Goal: Use online tool/utility: Utilize a website feature to perform a specific function

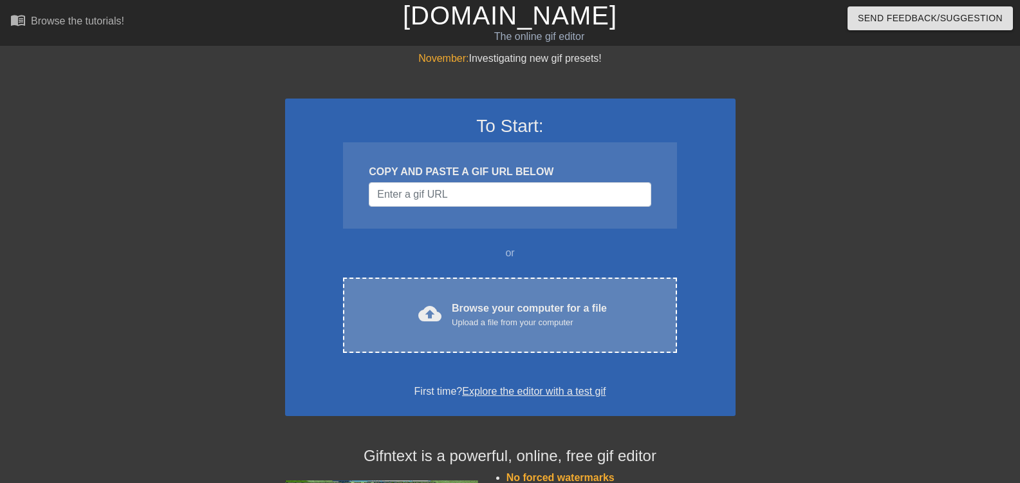
scroll to position [64, 0]
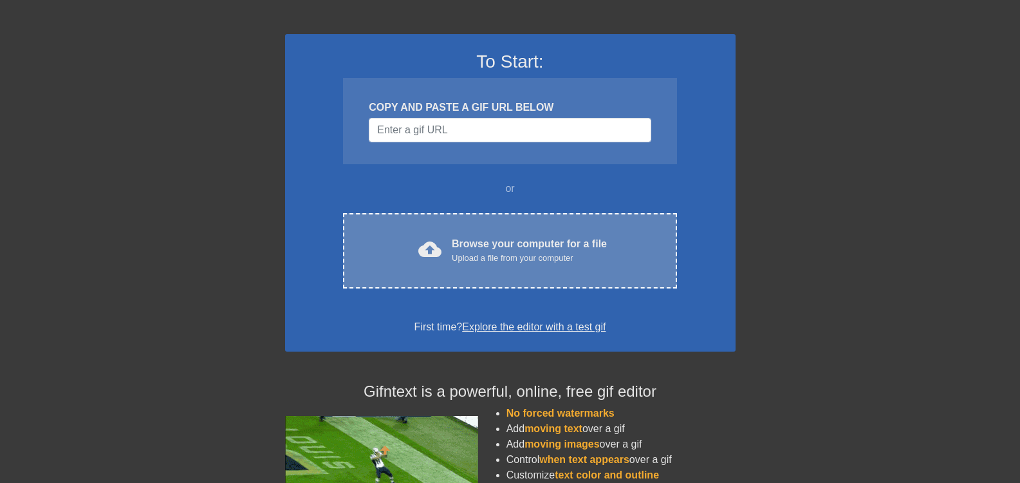
click at [459, 247] on div "Browse your computer for a file Upload a file from your computer" at bounding box center [529, 250] width 155 height 28
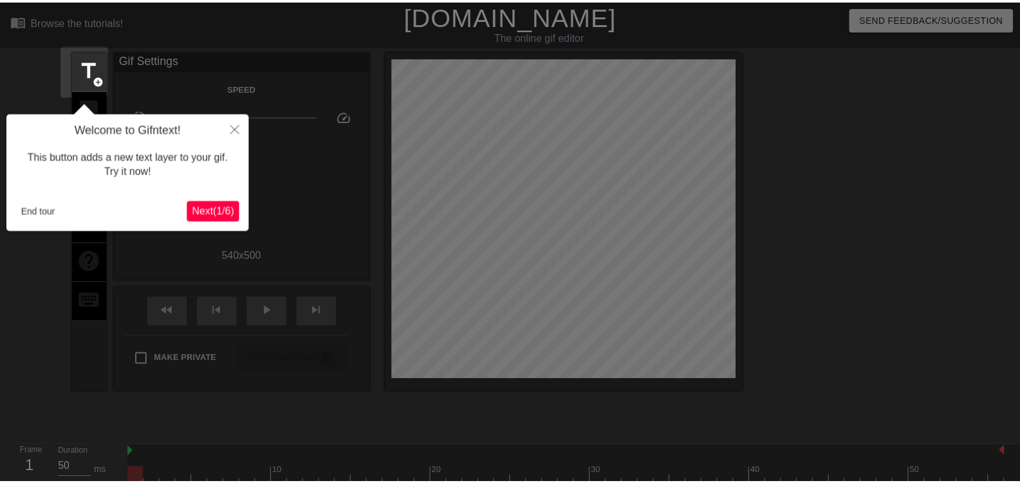
scroll to position [32, 0]
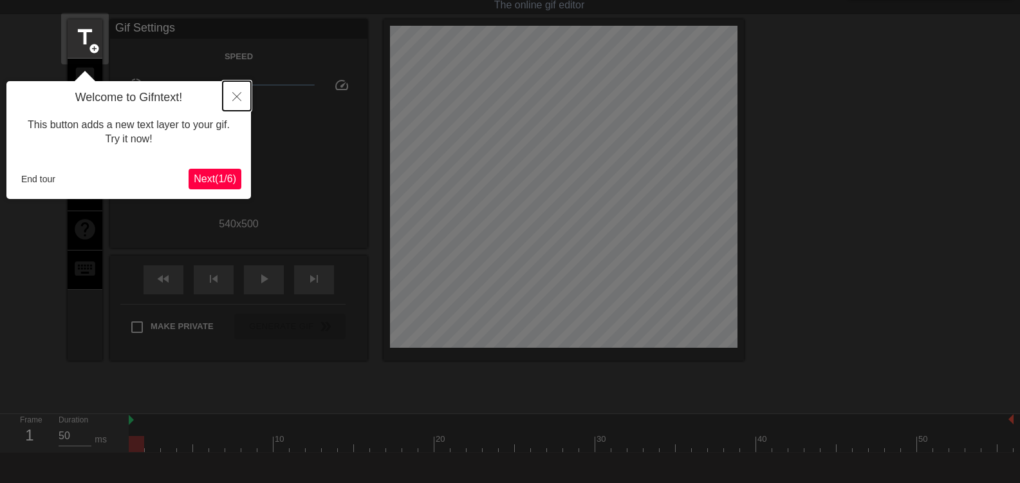
click at [240, 95] on icon "Close" at bounding box center [236, 96] width 9 height 9
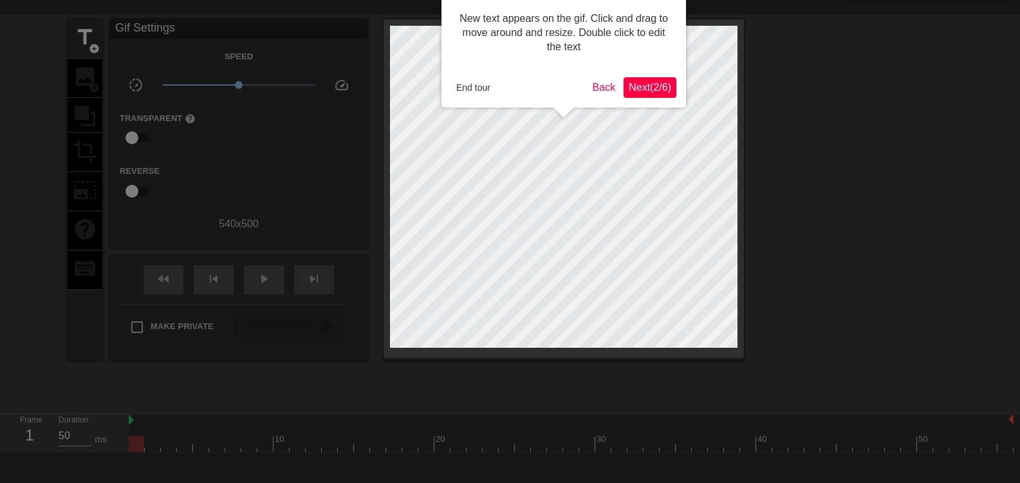
scroll to position [0, 0]
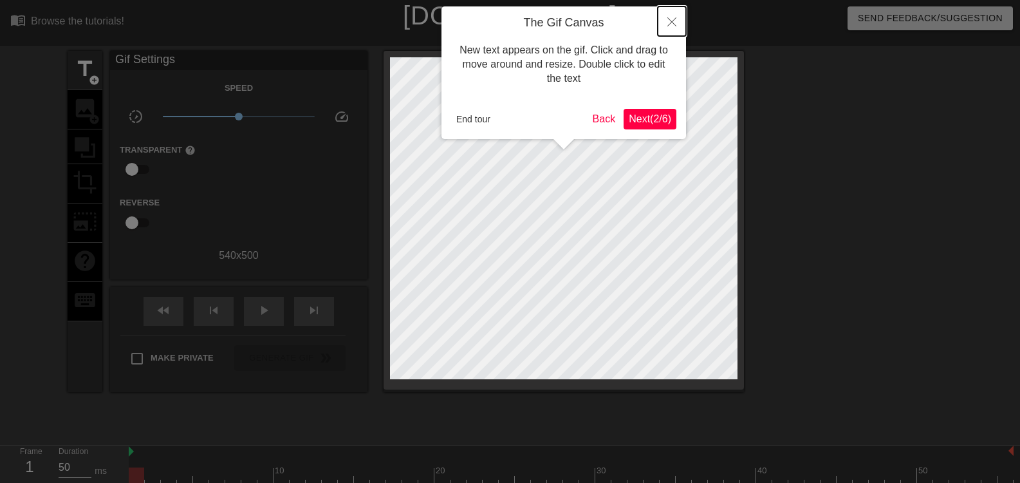
click at [671, 26] on icon "Close" at bounding box center [671, 21] width 9 height 9
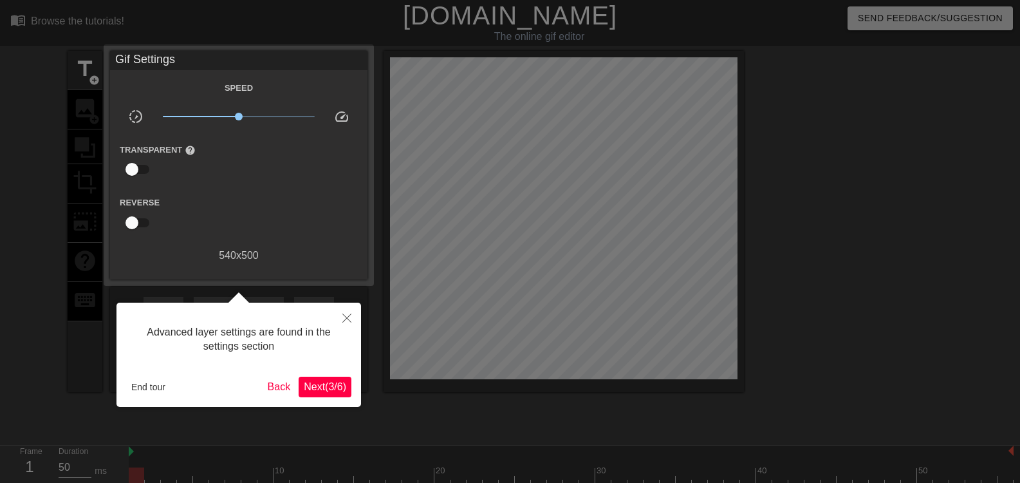
scroll to position [32, 0]
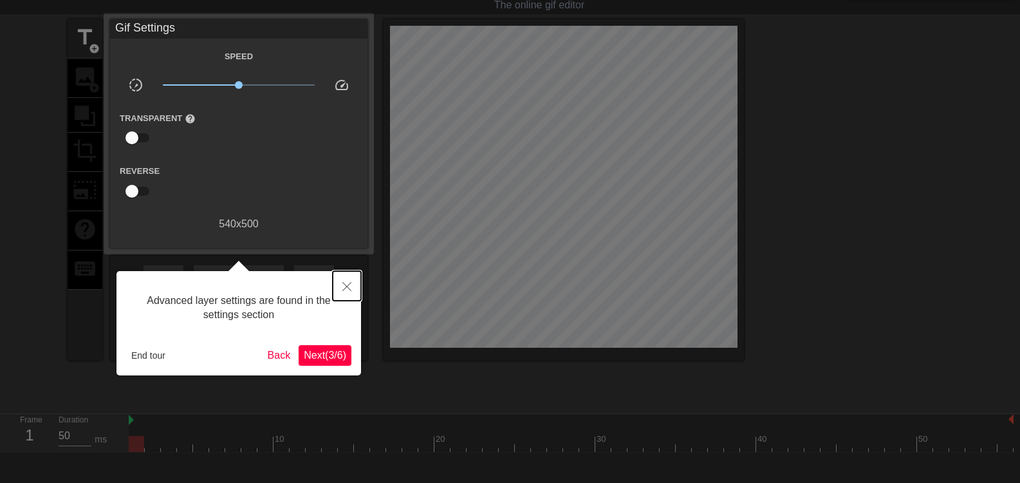
click at [343, 284] on icon "Close" at bounding box center [346, 286] width 9 height 9
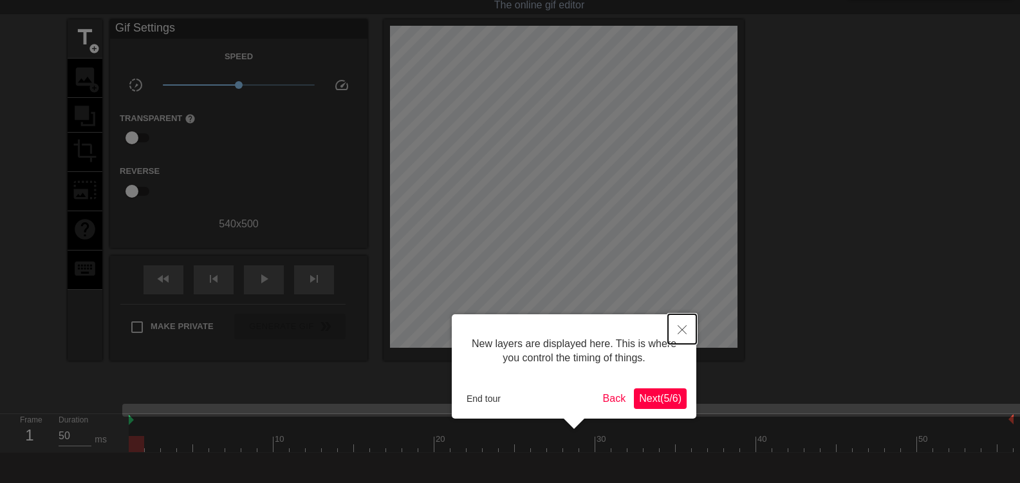
click at [686, 324] on button "Close" at bounding box center [682, 329] width 28 height 30
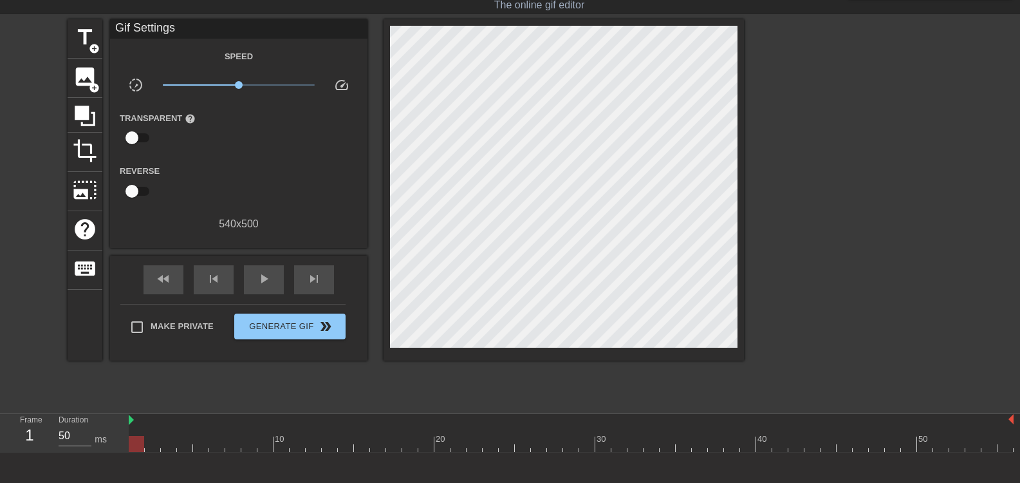
scroll to position [0, 0]
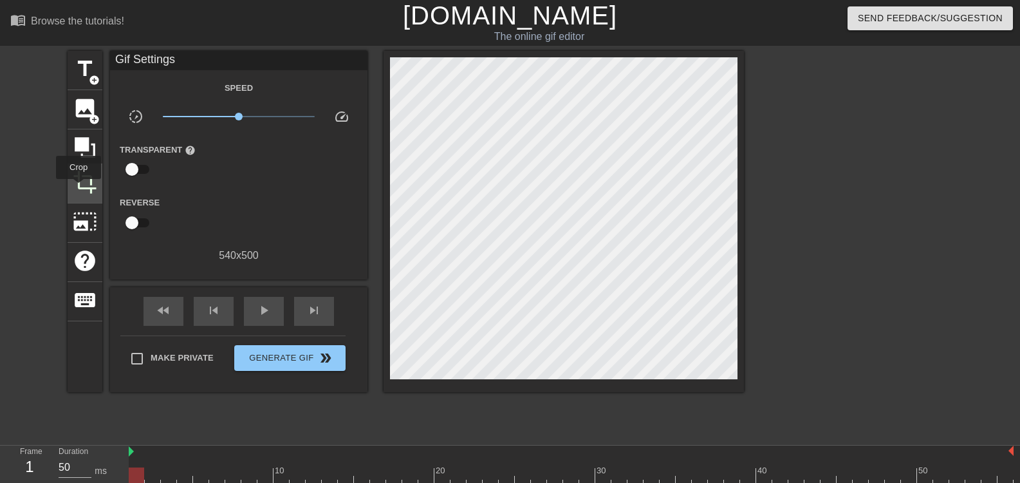
click at [79, 188] on span "crop" at bounding box center [85, 182] width 24 height 24
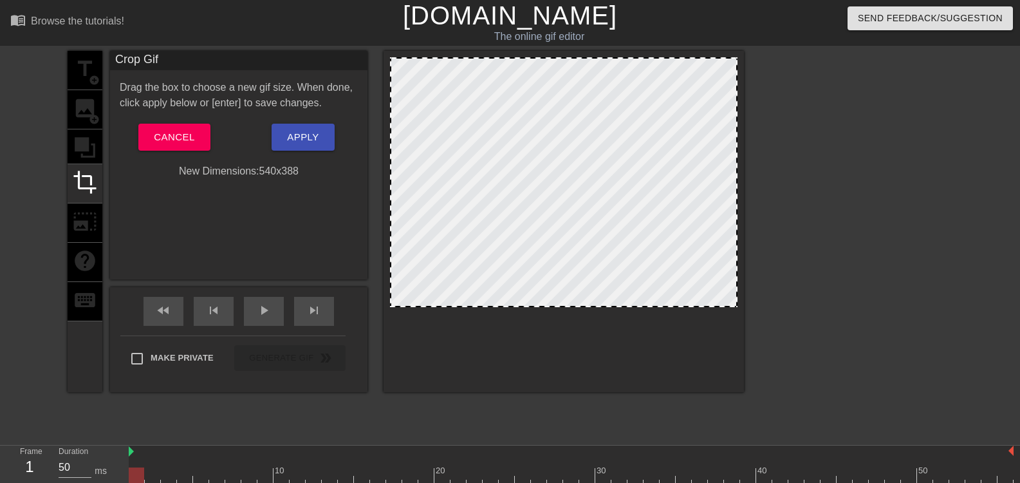
drag, startPoint x: 402, startPoint y: 378, endPoint x: 403, endPoint y: 306, distance: 72.1
click at [403, 306] on div at bounding box center [563, 305] width 345 height 6
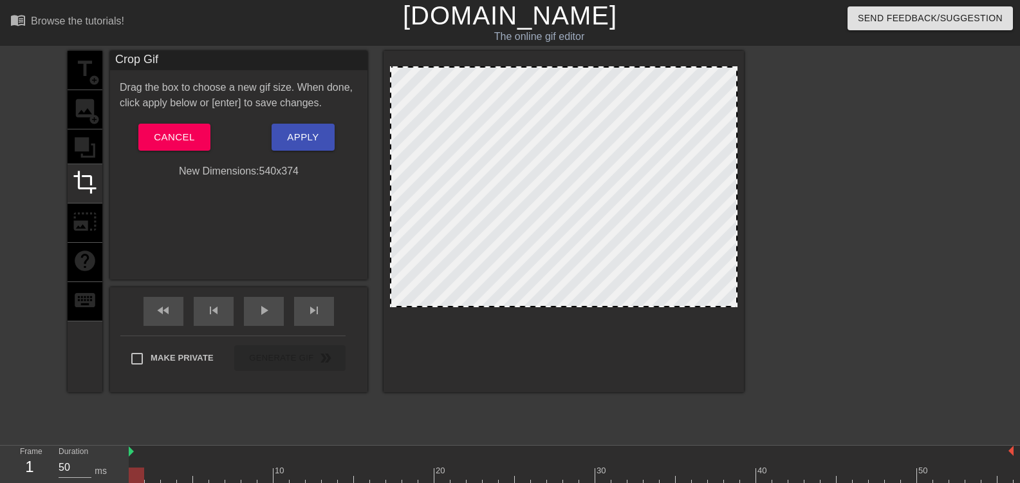
drag, startPoint x: 395, startPoint y: 60, endPoint x: 387, endPoint y: 69, distance: 11.9
click at [387, 69] on div at bounding box center [564, 221] width 360 height 341
click at [296, 144] on span "Apply" at bounding box center [303, 137] width 32 height 17
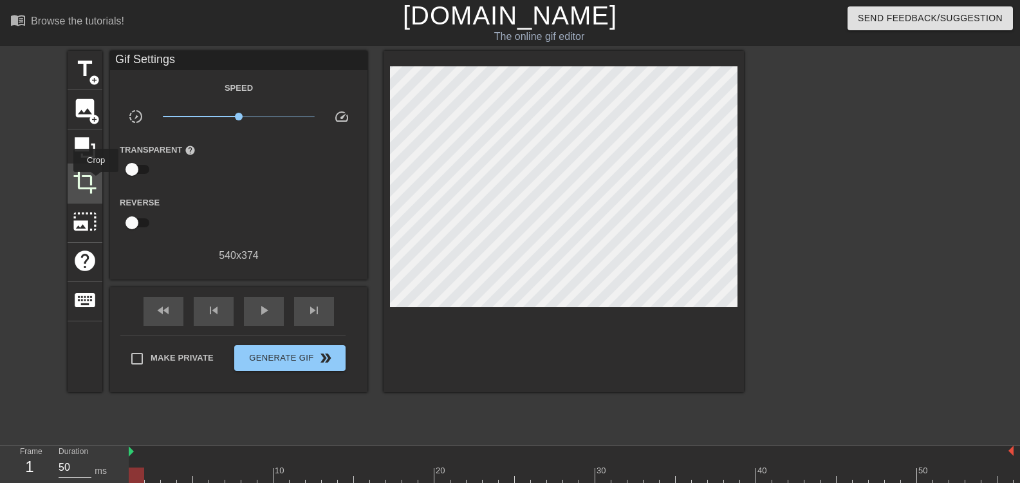
click at [96, 181] on span "crop" at bounding box center [85, 182] width 24 height 24
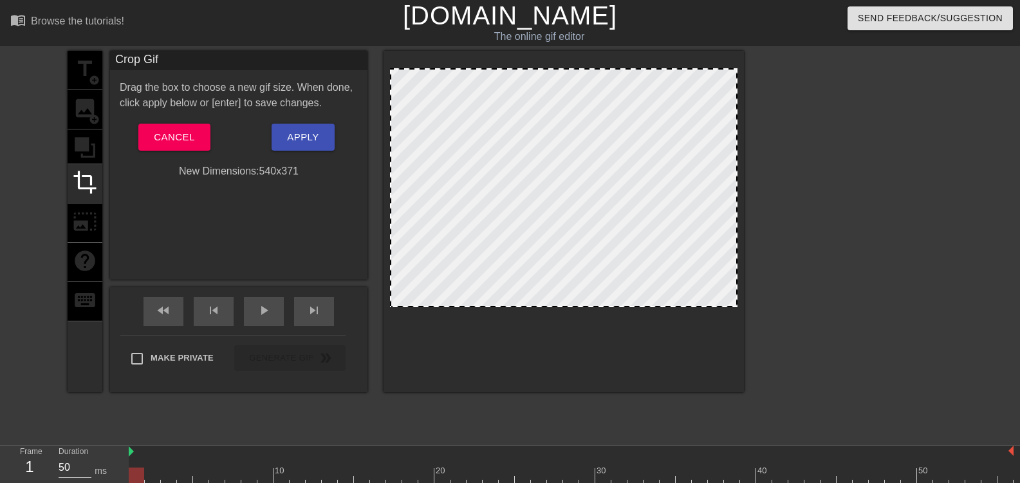
click at [548, 69] on div at bounding box center [563, 69] width 345 height 6
click at [309, 124] on button "Apply" at bounding box center [303, 137] width 62 height 27
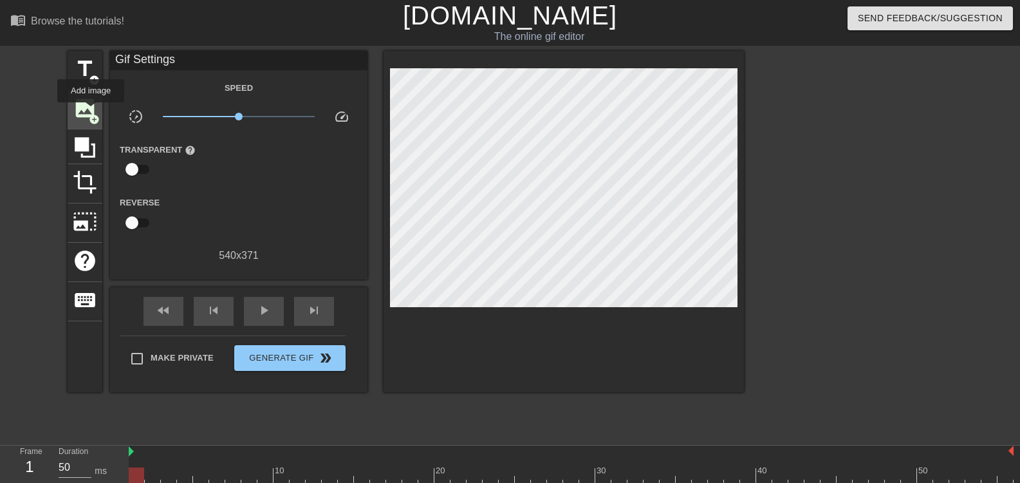
click at [91, 111] on span "image" at bounding box center [85, 108] width 24 height 24
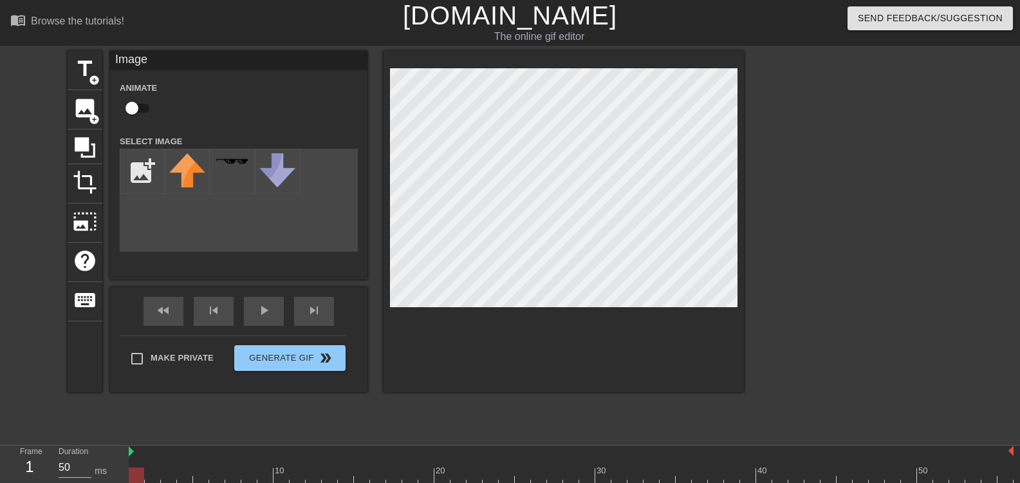
click at [412, 411] on div "title add_circle image add_circle crop photo_size_select_large help keyboard Im…" at bounding box center [406, 244] width 676 height 386
click at [138, 180] on input "file" at bounding box center [142, 171] width 44 height 44
type input "C:\fakepath\Untitled design.png"
click at [189, 180] on div at bounding box center [187, 171] width 45 height 45
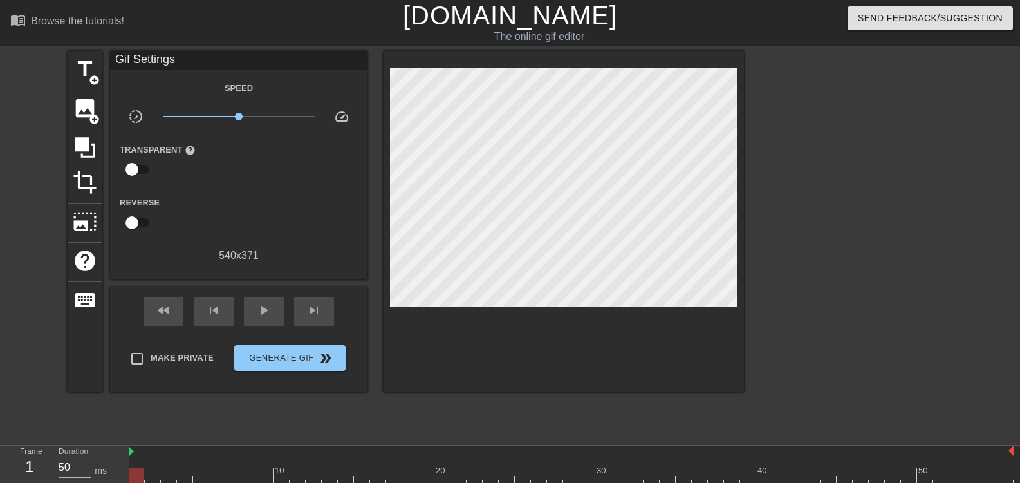
click at [829, 259] on div at bounding box center [855, 244] width 193 height 386
click at [300, 360] on span "Generate Gif double_arrow" at bounding box center [289, 357] width 101 height 15
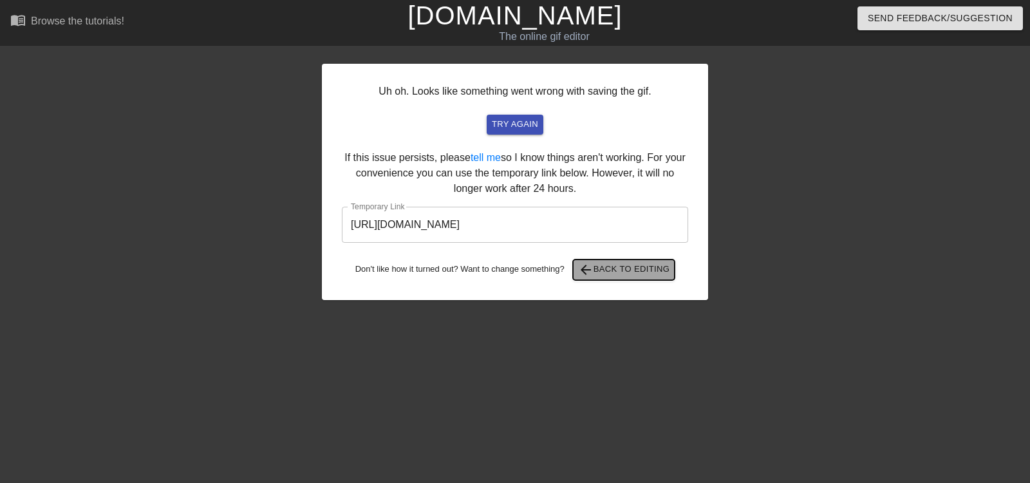
click at [606, 269] on span "arrow_back Back to Editing" at bounding box center [624, 269] width 92 height 15
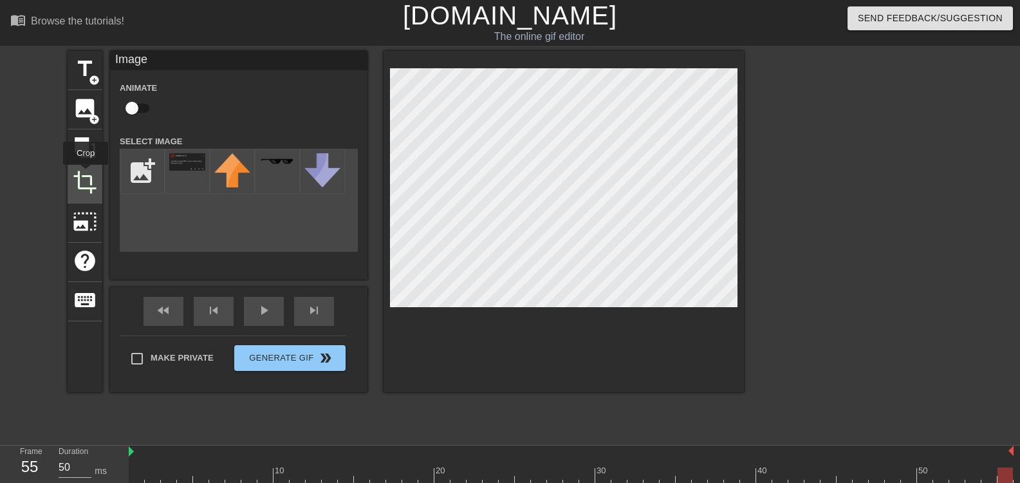
click at [86, 174] on span "crop" at bounding box center [85, 182] width 24 height 24
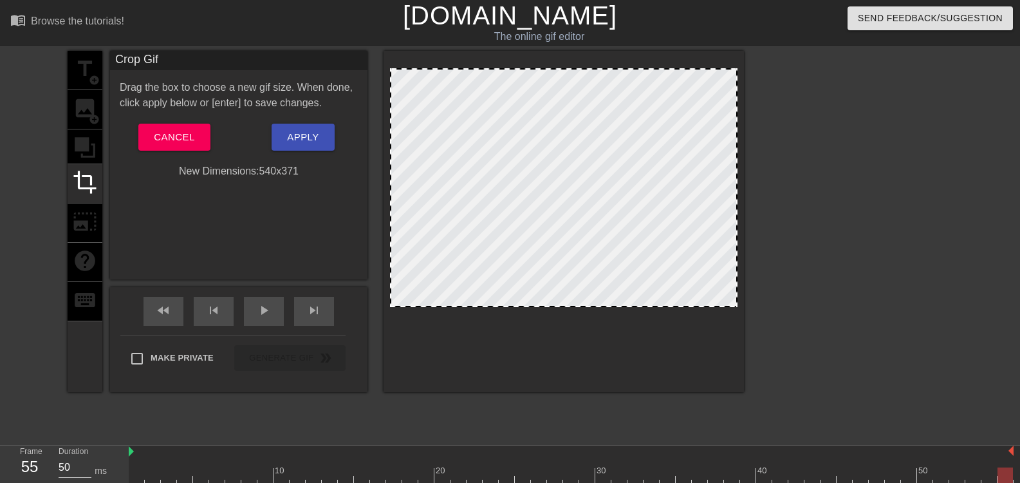
click at [542, 67] on div at bounding box center [563, 69] width 345 height 6
click at [305, 141] on span "Apply" at bounding box center [303, 137] width 32 height 17
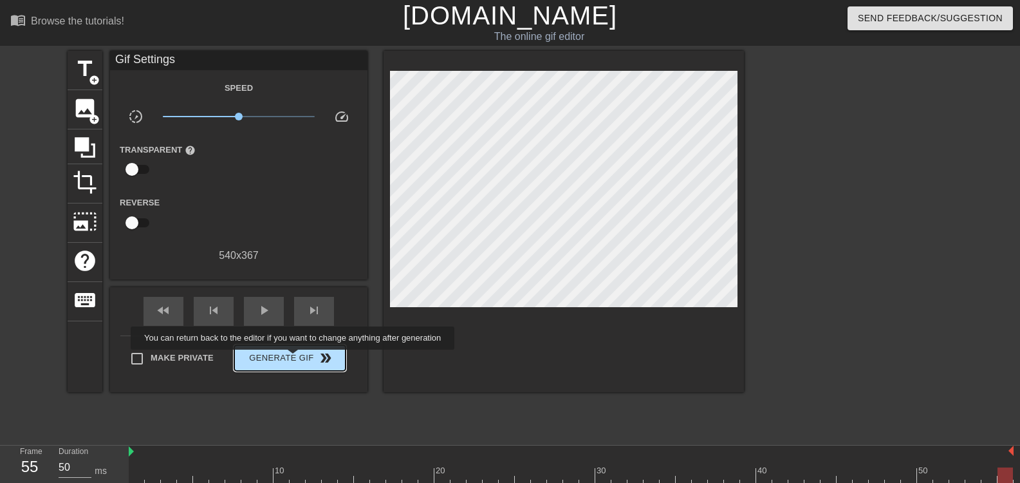
click at [294, 358] on span "Generate Gif double_arrow" at bounding box center [289, 357] width 101 height 15
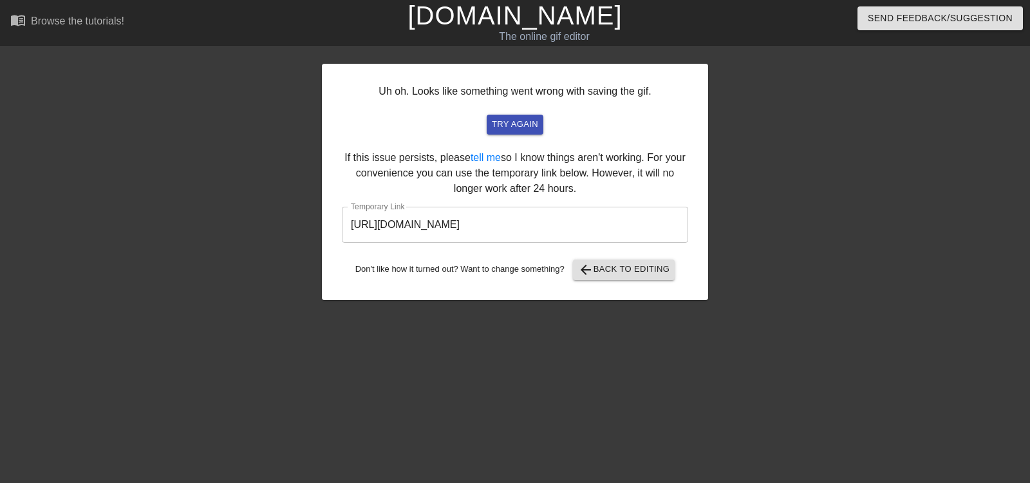
click at [709, 241] on div "Uh oh. Looks like something went wrong with saving the gif. try again If this i…" at bounding box center [515, 244] width 1030 height 386
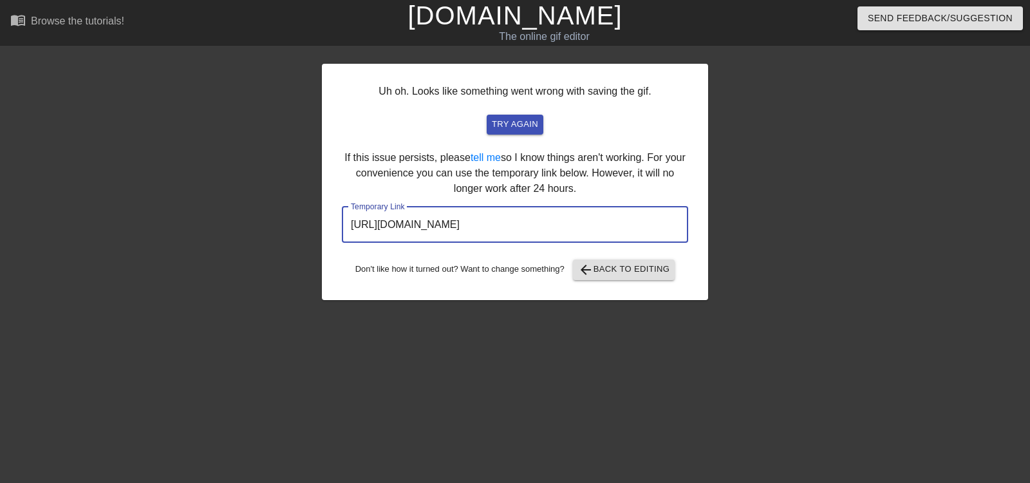
drag, startPoint x: 627, startPoint y: 222, endPoint x: 359, endPoint y: 222, distance: 268.4
click at [326, 223] on div "Uh oh. Looks like something went wrong with saving the gif. try again If this i…" at bounding box center [515, 182] width 386 height 236
click at [597, 264] on span "arrow_back Back to Editing" at bounding box center [624, 269] width 92 height 15
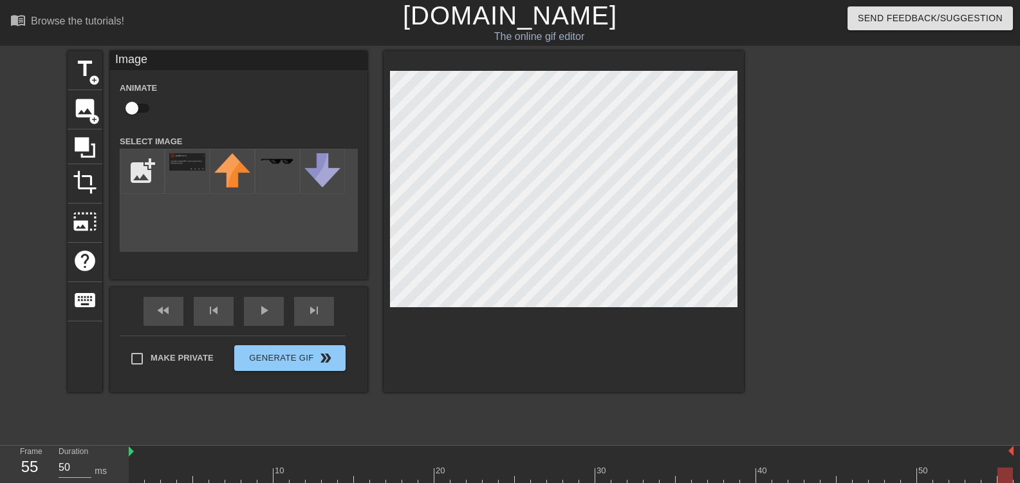
click at [596, 391] on div at bounding box center [564, 221] width 360 height 341
click at [149, 180] on input "file" at bounding box center [142, 171] width 44 height 44
type input "C:\fakepath\Untitled design (1).png"
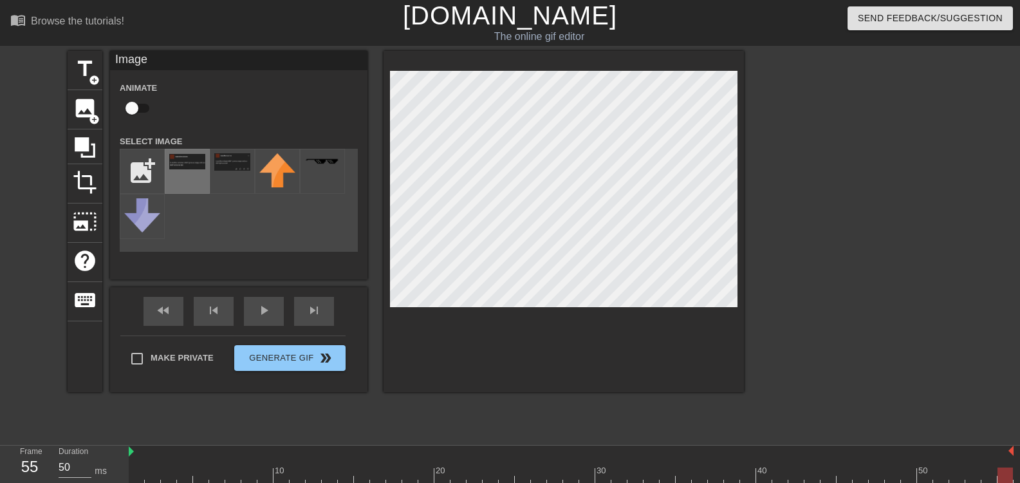
click at [186, 173] on div at bounding box center [187, 171] width 45 height 45
click at [192, 169] on img at bounding box center [187, 161] width 36 height 15
click at [181, 158] on img at bounding box center [187, 161] width 36 height 15
click at [202, 162] on img at bounding box center [187, 161] width 36 height 15
drag, startPoint x: 195, startPoint y: 178, endPoint x: 235, endPoint y: 159, distance: 44.3
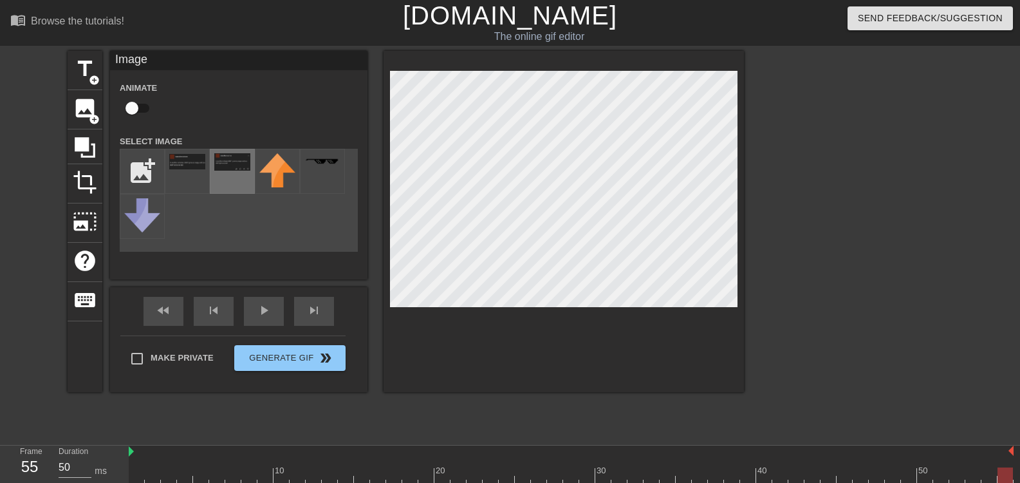
click at [196, 178] on div at bounding box center [187, 171] width 45 height 45
click at [238, 158] on img at bounding box center [232, 161] width 36 height 17
click at [263, 170] on img at bounding box center [277, 170] width 36 height 34
click at [317, 174] on div at bounding box center [322, 171] width 45 height 45
drag, startPoint x: 177, startPoint y: 194, endPoint x: 187, endPoint y: 220, distance: 28.1
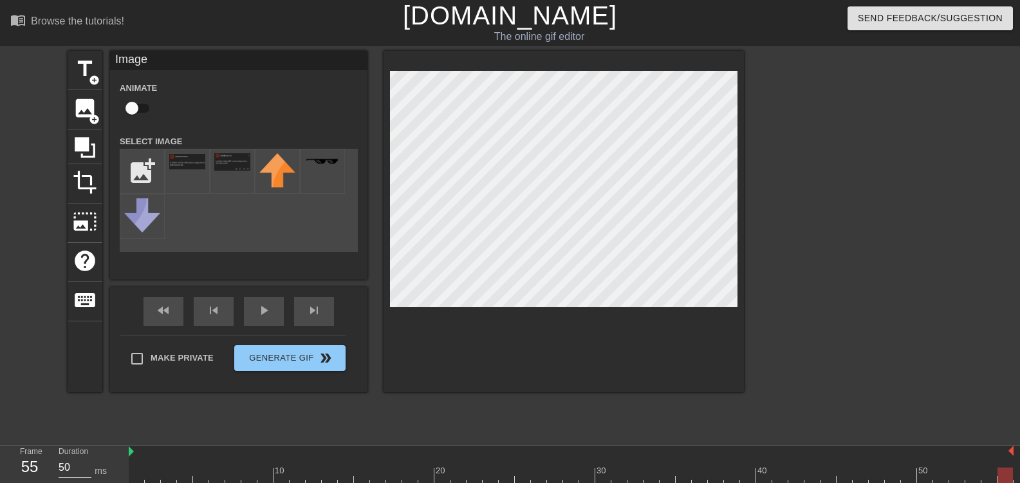
click at [176, 194] on div "add_photo_alternate" at bounding box center [239, 200] width 238 height 103
click at [220, 274] on div "Image Animate Select Image add_photo_alternate" at bounding box center [238, 165] width 257 height 228
click at [83, 138] on icon at bounding box center [85, 147] width 21 height 21
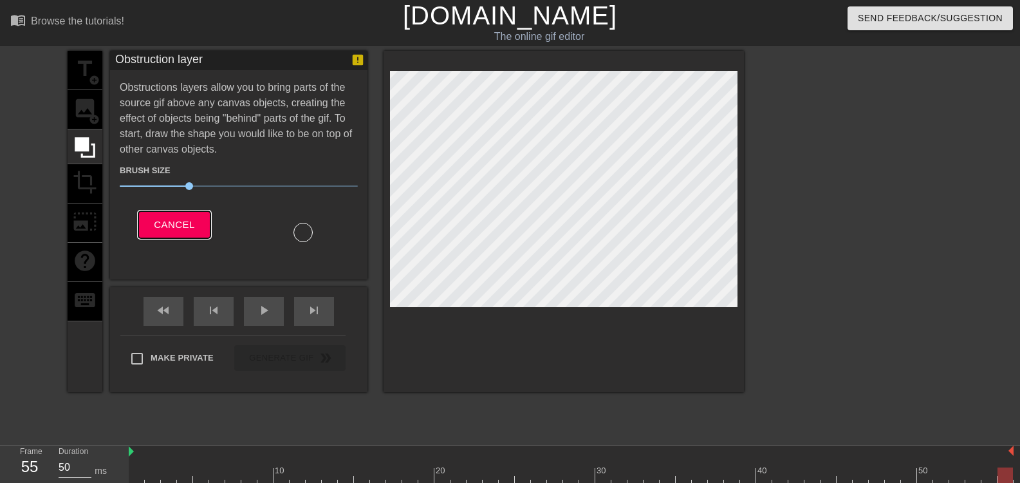
click at [170, 221] on span "Cancel" at bounding box center [174, 224] width 41 height 17
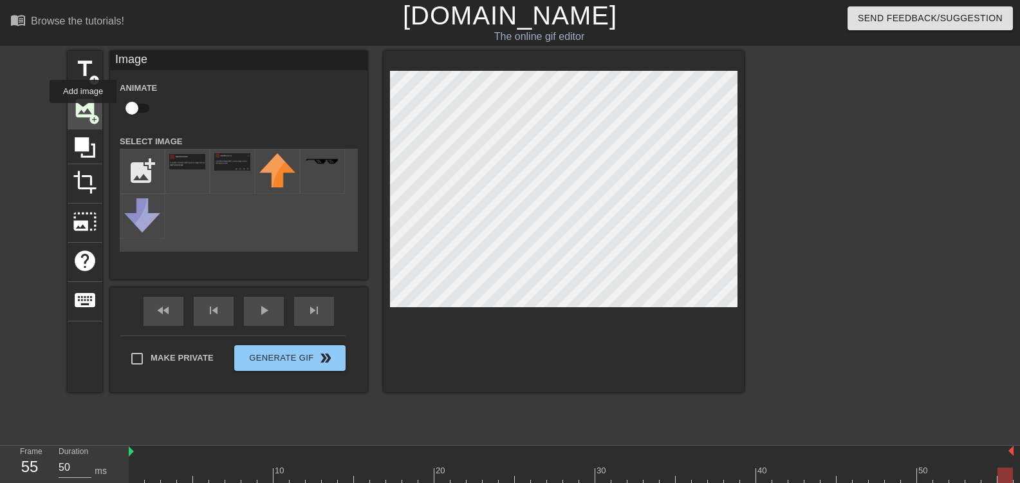
click at [83, 112] on span "image" at bounding box center [85, 108] width 24 height 24
click at [182, 171] on div at bounding box center [187, 171] width 45 height 45
click at [854, 248] on div at bounding box center [855, 244] width 193 height 386
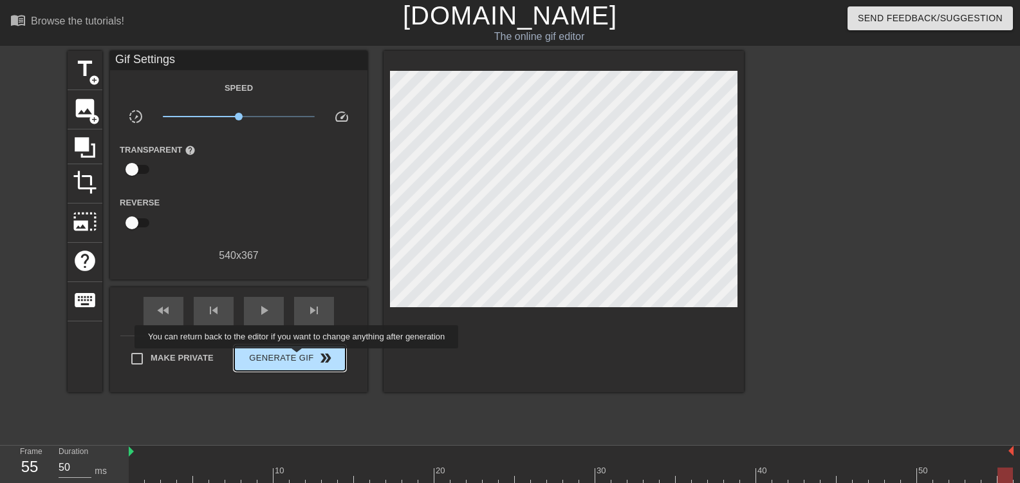
click at [298, 357] on span "Generate Gif double_arrow" at bounding box center [289, 357] width 101 height 15
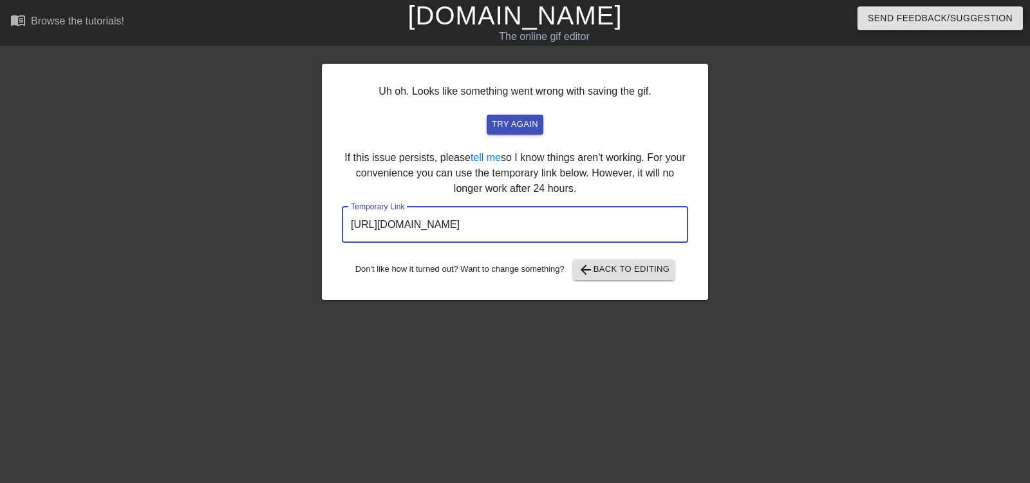
drag, startPoint x: 622, startPoint y: 223, endPoint x: 342, endPoint y: 229, distance: 280.0
click at [342, 229] on input "https://www.gifntext.com/temp_generations/fBaKzuAe.gif" at bounding box center [515, 225] width 346 height 36
click at [611, 270] on span "arrow_back Back to Editing" at bounding box center [624, 269] width 92 height 15
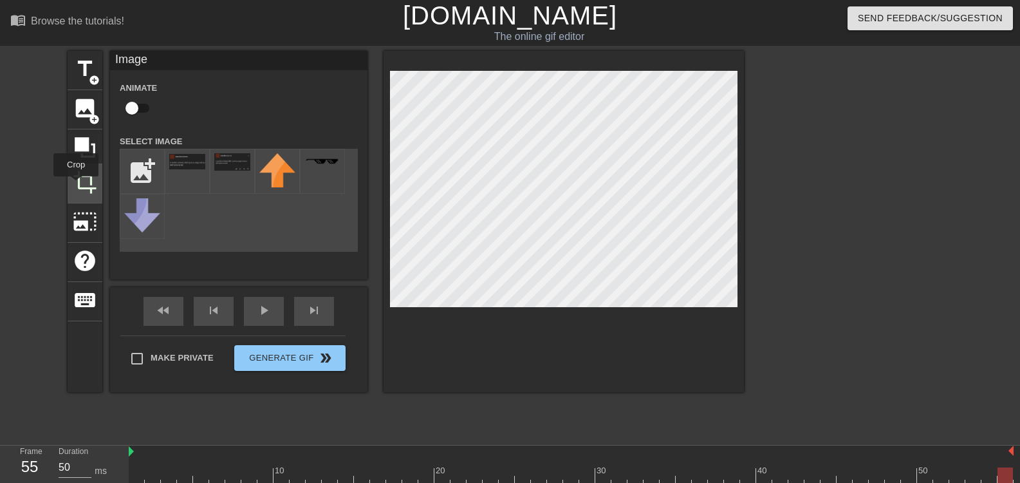
click at [76, 185] on span "crop" at bounding box center [85, 182] width 24 height 24
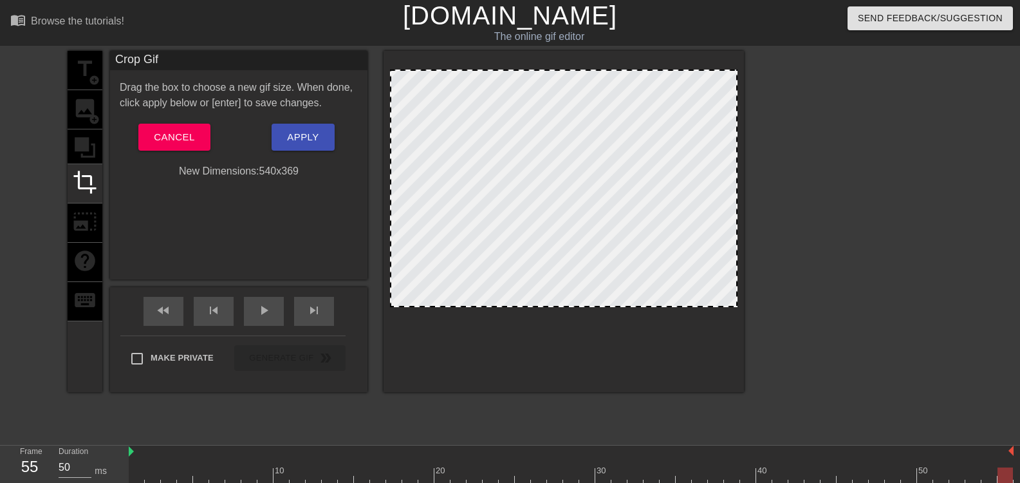
click at [497, 68] on div at bounding box center [563, 71] width 345 height 6
click at [319, 143] on span "Apply" at bounding box center [303, 137] width 32 height 17
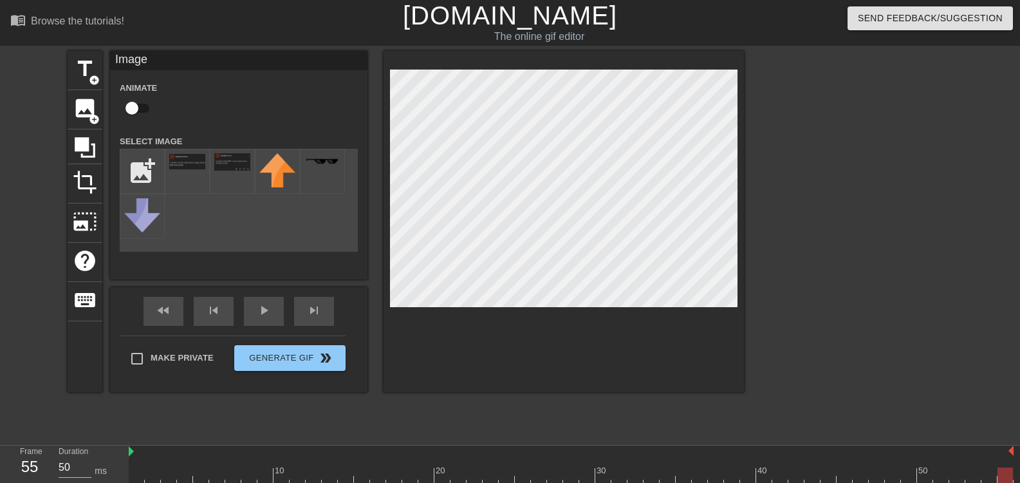
click at [891, 277] on div at bounding box center [855, 244] width 193 height 386
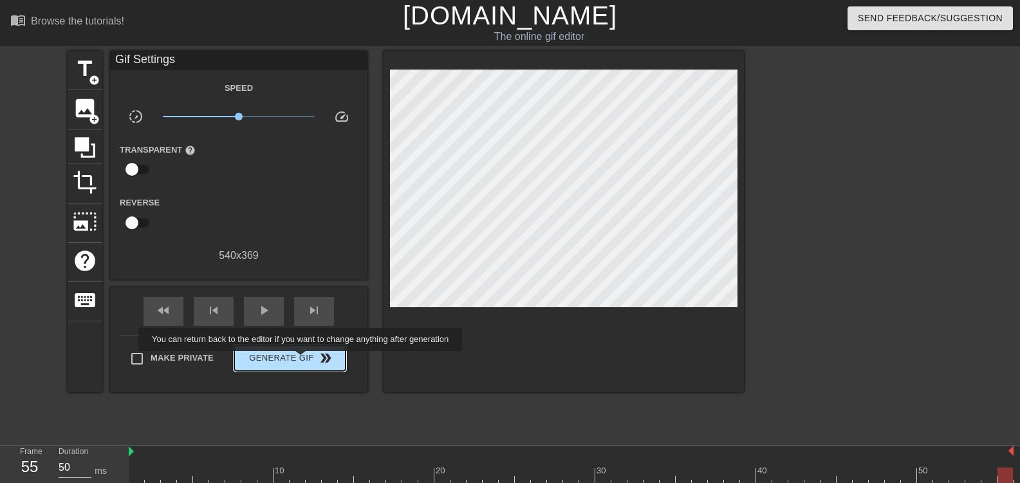
click at [302, 360] on span "Generate Gif double_arrow" at bounding box center [289, 357] width 101 height 15
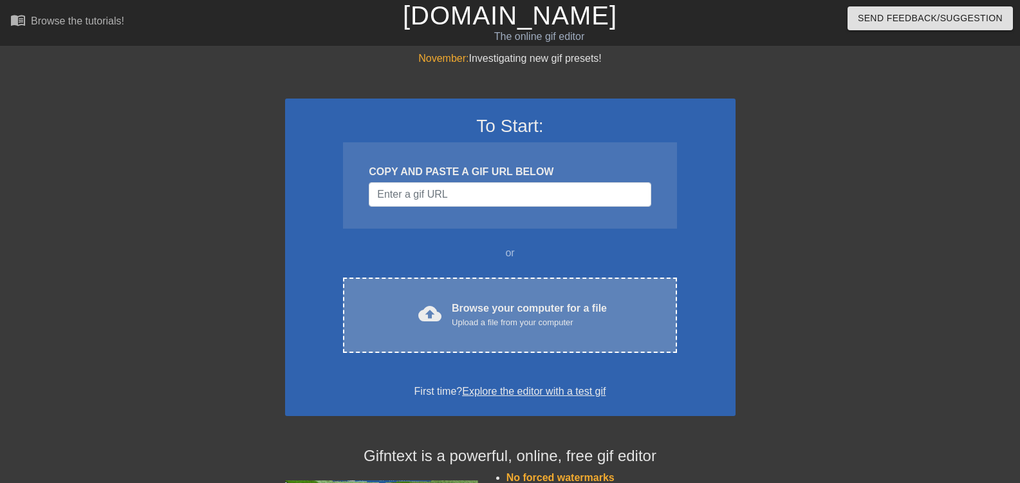
click at [509, 299] on div "cloud_upload Browse your computer for a file Upload a file from your computer C…" at bounding box center [509, 314] width 333 height 75
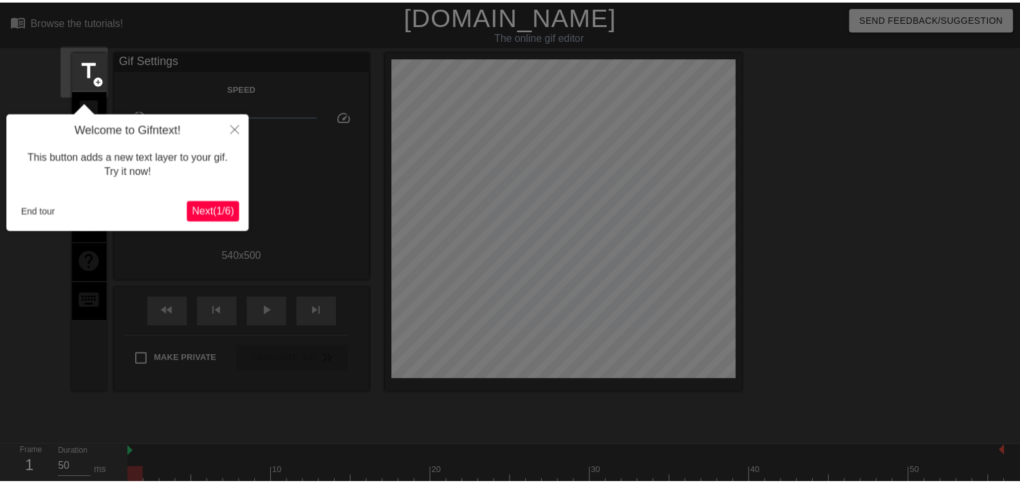
scroll to position [32, 0]
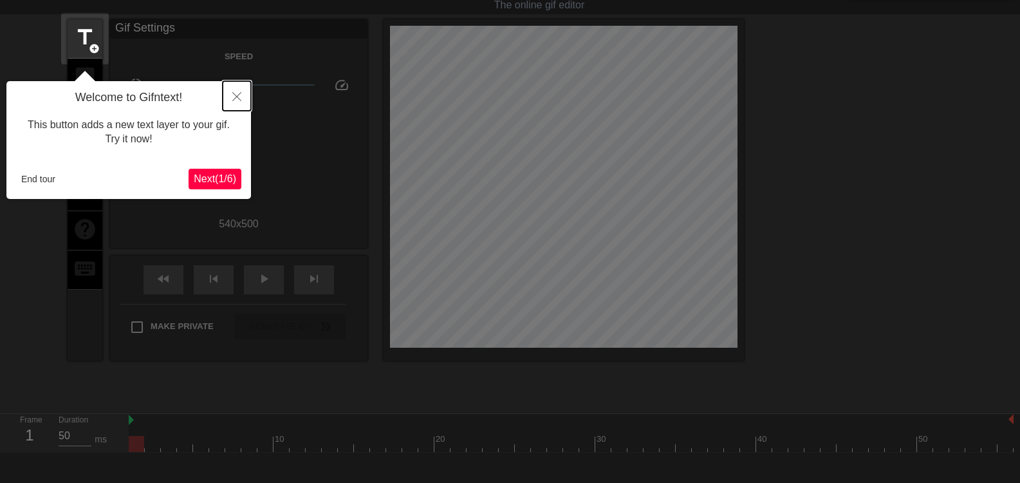
click at [234, 93] on icon "Close" at bounding box center [236, 96] width 9 height 9
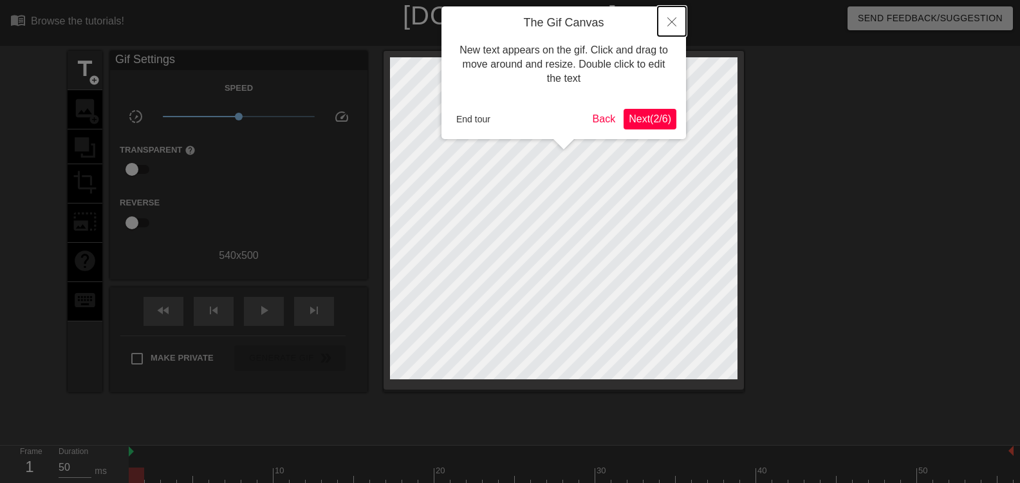
click at [669, 21] on icon "Close" at bounding box center [671, 21] width 9 height 9
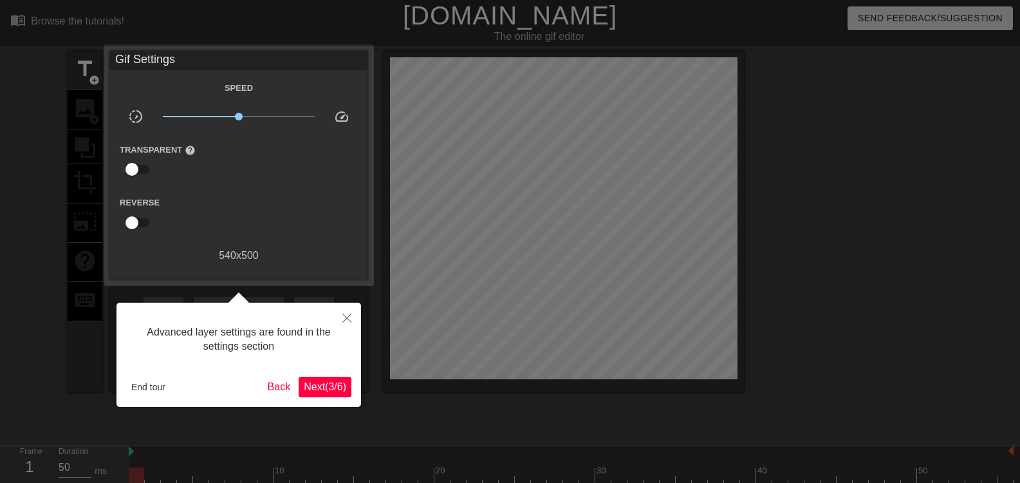
scroll to position [32, 0]
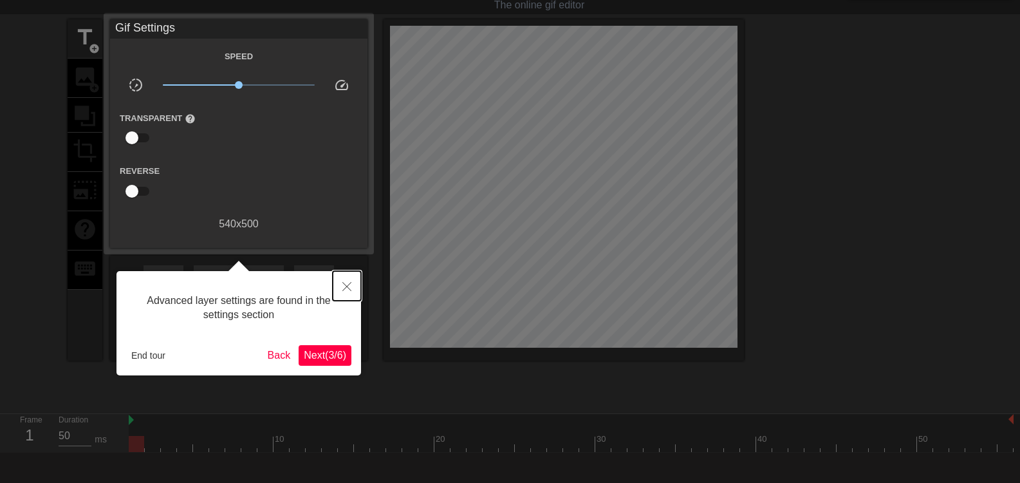
click at [349, 281] on button "Close" at bounding box center [347, 286] width 28 height 30
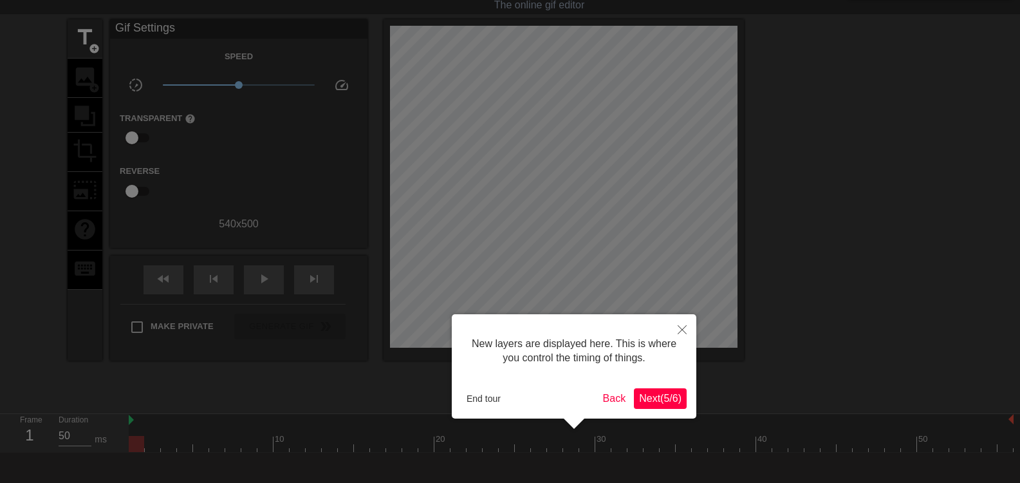
scroll to position [11, 0]
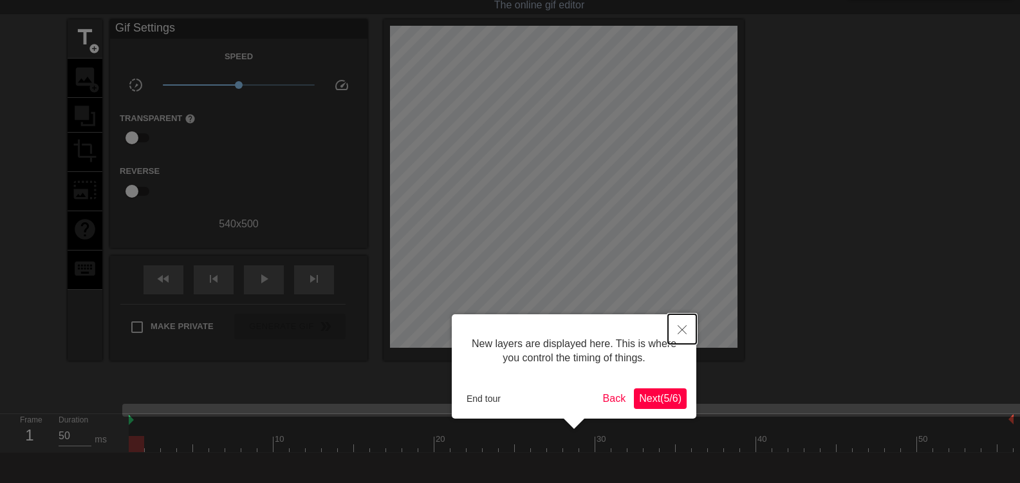
click at [676, 335] on button "Close" at bounding box center [682, 329] width 28 height 30
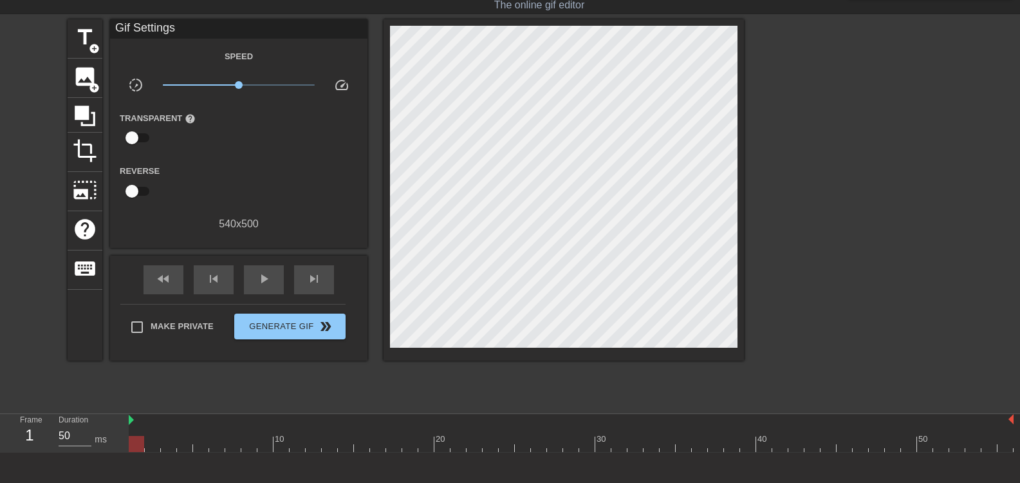
scroll to position [0, 0]
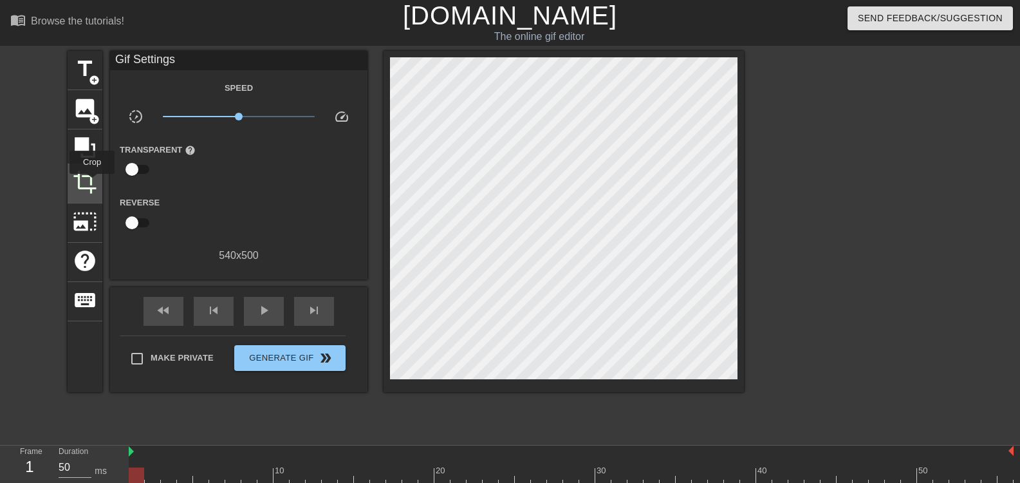
click at [92, 183] on span "crop" at bounding box center [85, 182] width 24 height 24
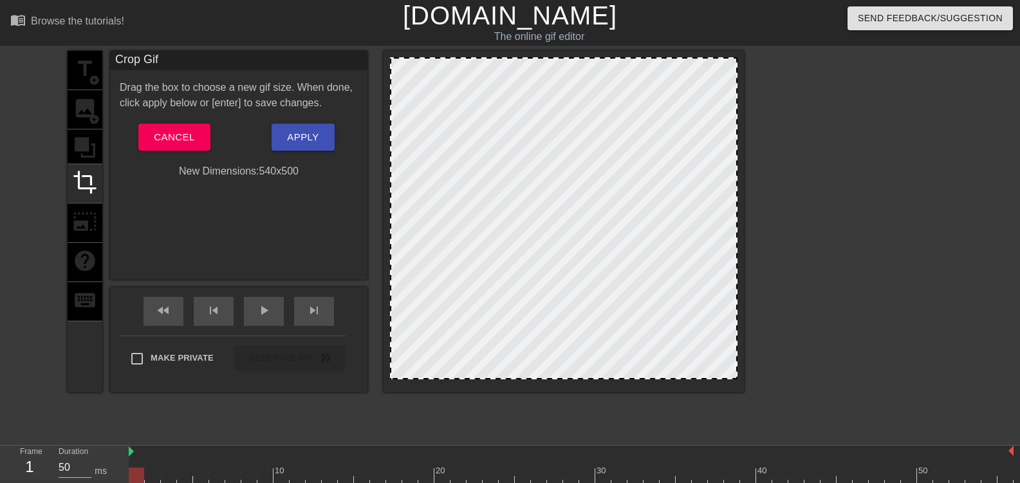
click at [589, 60] on div at bounding box center [564, 221] width 360 height 341
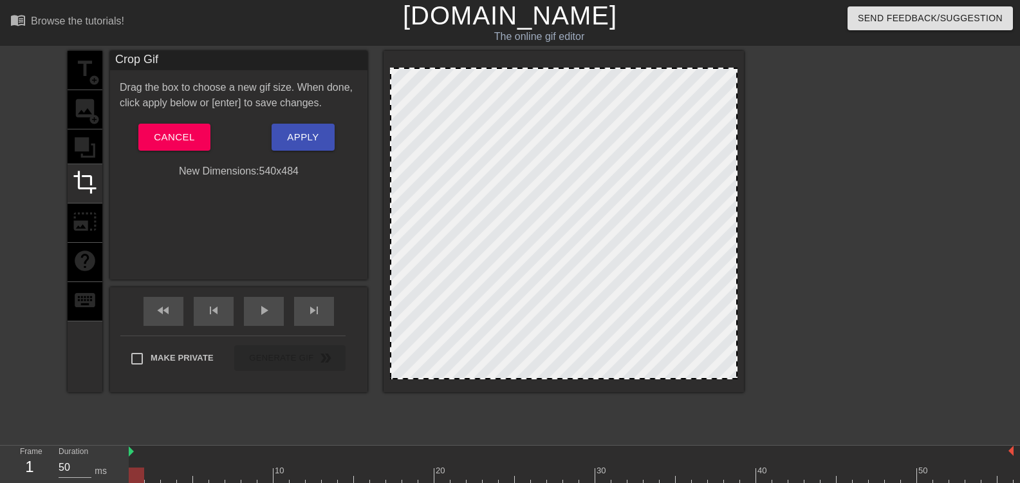
drag, startPoint x: 591, startPoint y: 59, endPoint x: 595, endPoint y: 69, distance: 10.8
click at [317, 133] on span "Apply" at bounding box center [303, 137] width 32 height 17
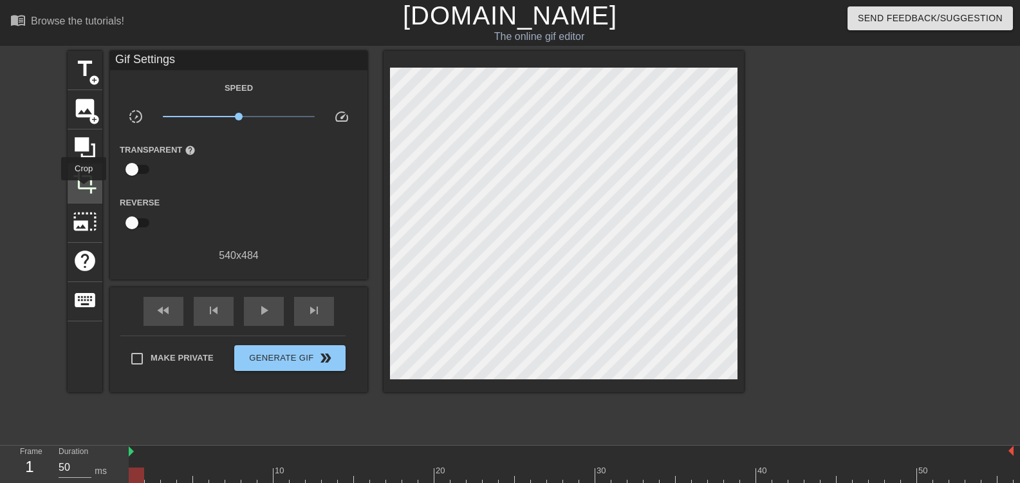
click at [83, 187] on span "crop" at bounding box center [85, 182] width 24 height 24
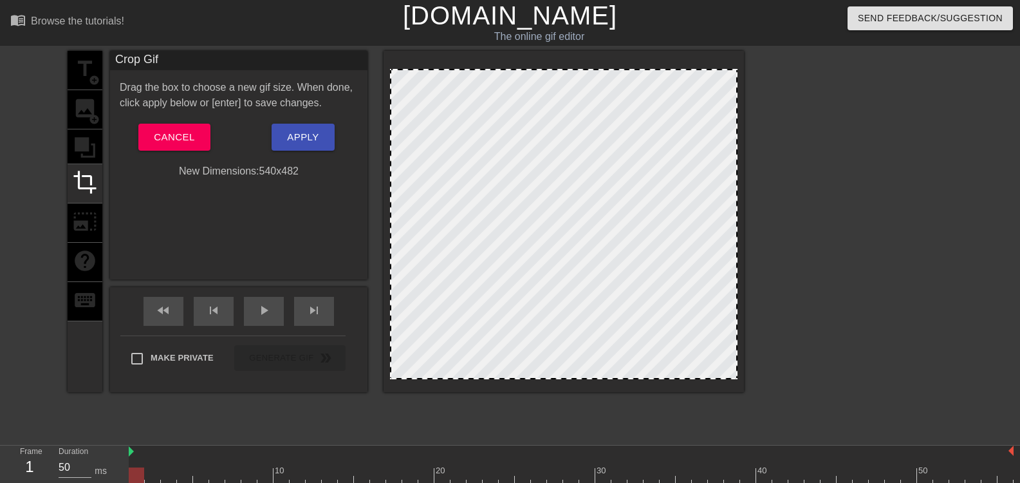
click at [526, 68] on div at bounding box center [563, 70] width 345 height 6
click at [299, 144] on span "Apply" at bounding box center [303, 137] width 32 height 17
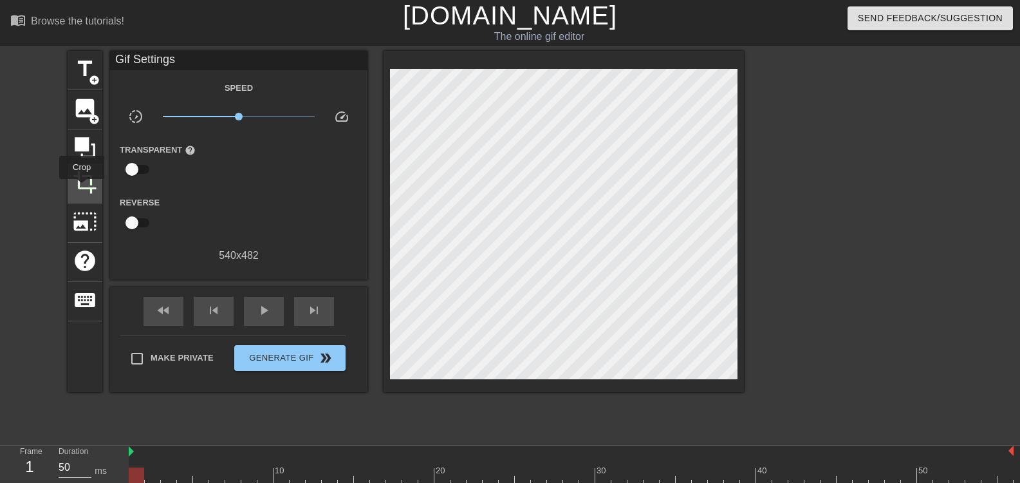
click at [82, 188] on span "crop" at bounding box center [85, 182] width 24 height 24
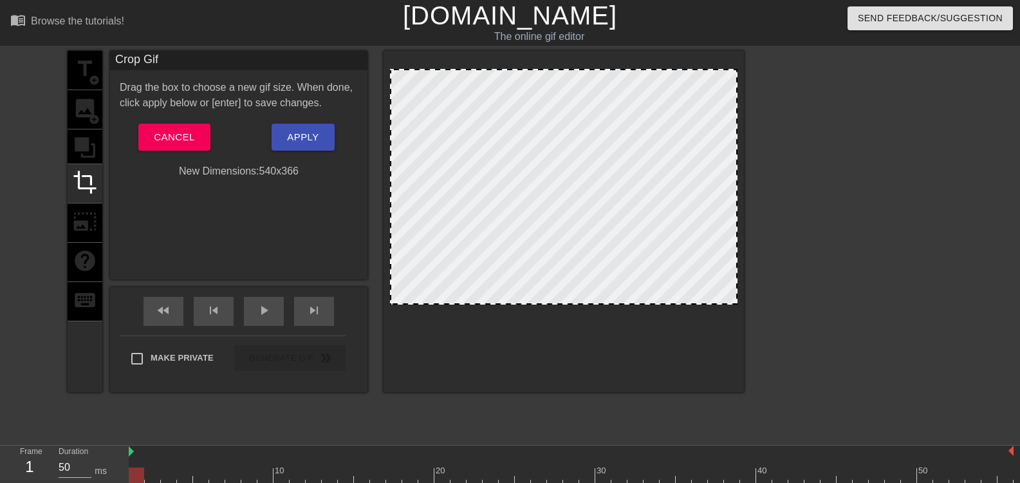
drag, startPoint x: 523, startPoint y: 377, endPoint x: 533, endPoint y: 302, distance: 75.3
click at [313, 145] on span "Apply" at bounding box center [303, 137] width 32 height 17
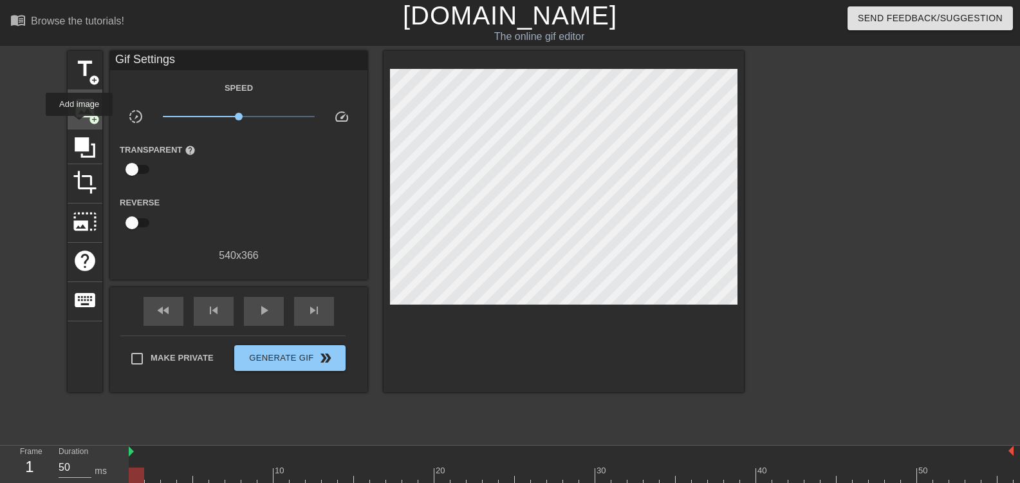
click at [79, 122] on div "image add_circle" at bounding box center [85, 109] width 35 height 39
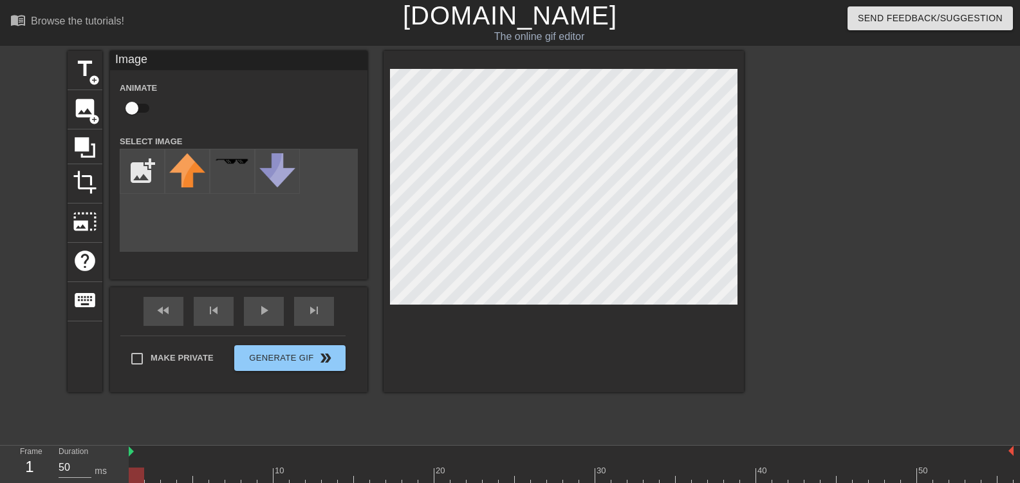
click at [494, 390] on div at bounding box center [564, 221] width 360 height 341
click at [135, 171] on input "file" at bounding box center [142, 171] width 44 height 44
type input "C:\fakepath\Untitled design (1).png"
click at [195, 171] on div at bounding box center [187, 171] width 45 height 45
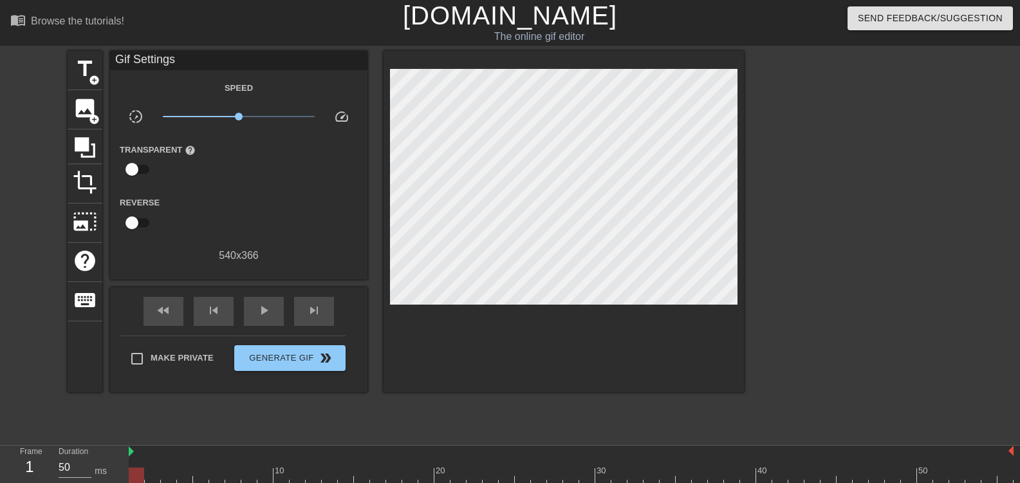
click at [841, 255] on div at bounding box center [855, 244] width 193 height 386
click at [305, 362] on span "Generate Gif double_arrow" at bounding box center [289, 357] width 101 height 15
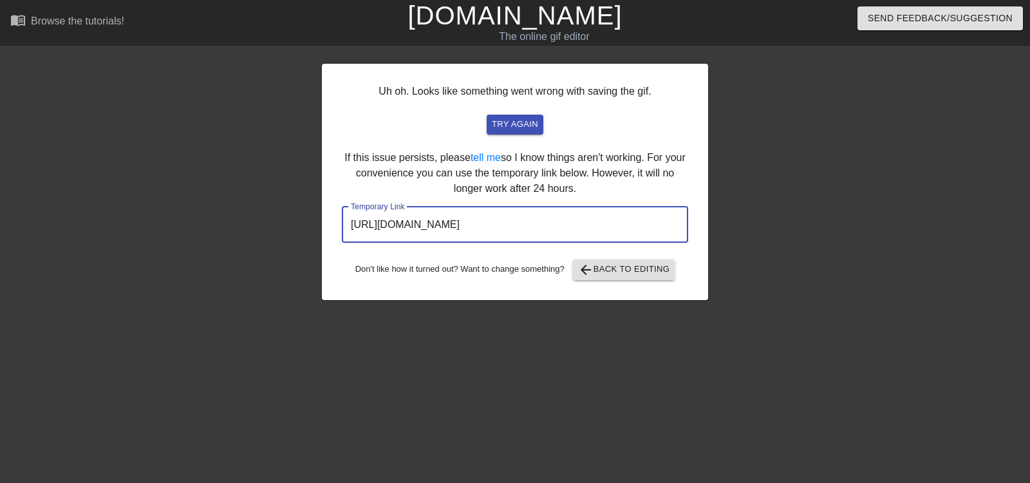
drag, startPoint x: 654, startPoint y: 223, endPoint x: 337, endPoint y: 223, distance: 317.9
click at [328, 224] on div "Uh oh. Looks like something went wrong with saving the gif. try again If this i…" at bounding box center [515, 182] width 386 height 236
